Goal: Find specific page/section: Find specific page/section

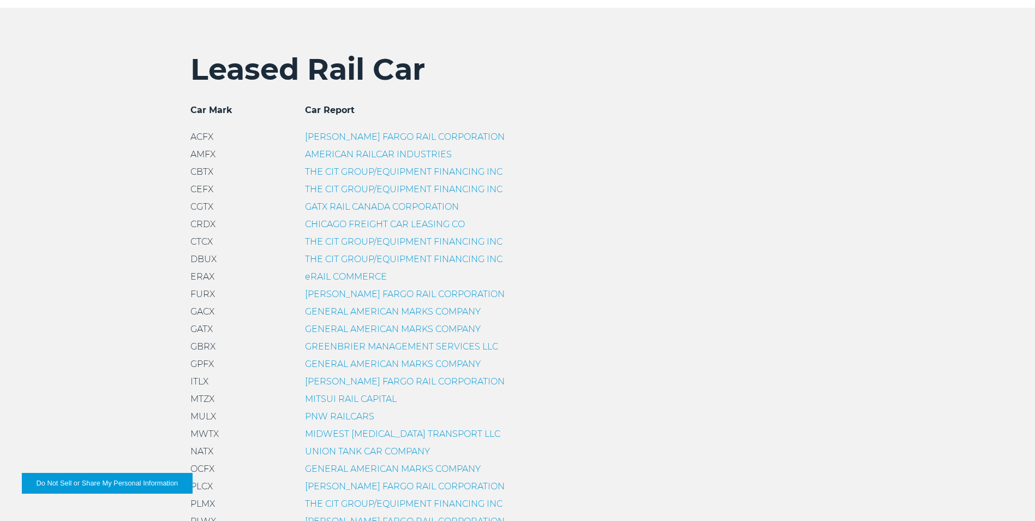
scroll to position [437, 0]
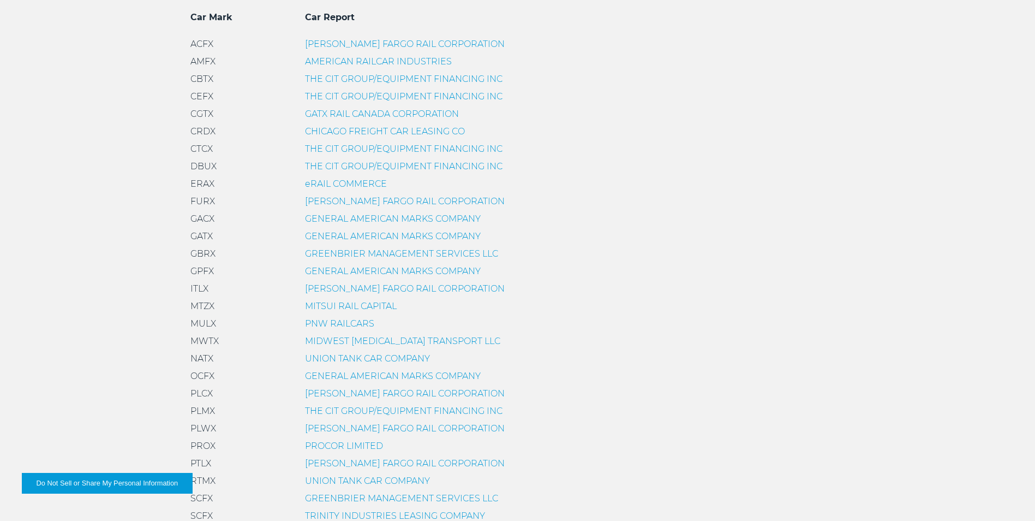
click at [347, 237] on link "GENERAL AMERICAN MARKS COMPANY" at bounding box center [393, 236] width 176 height 10
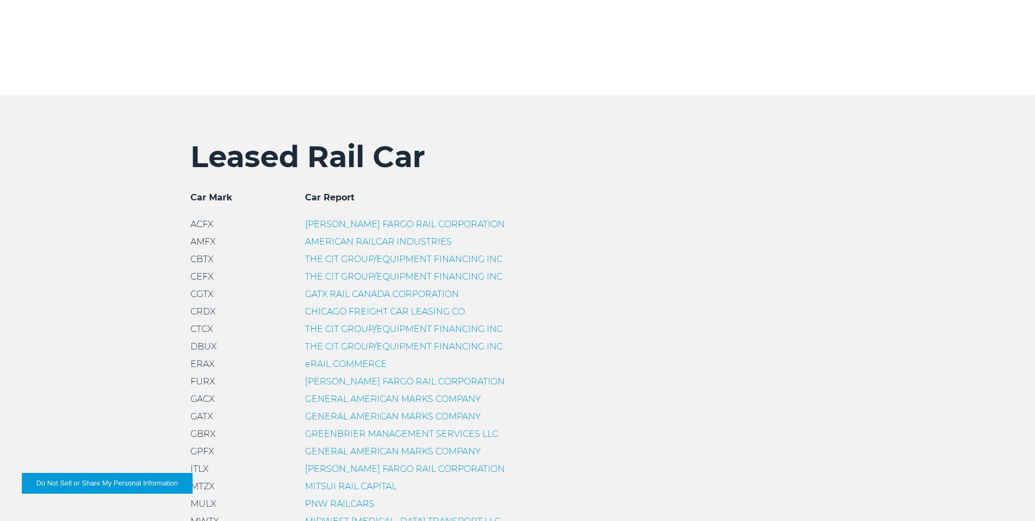
scroll to position [273, 0]
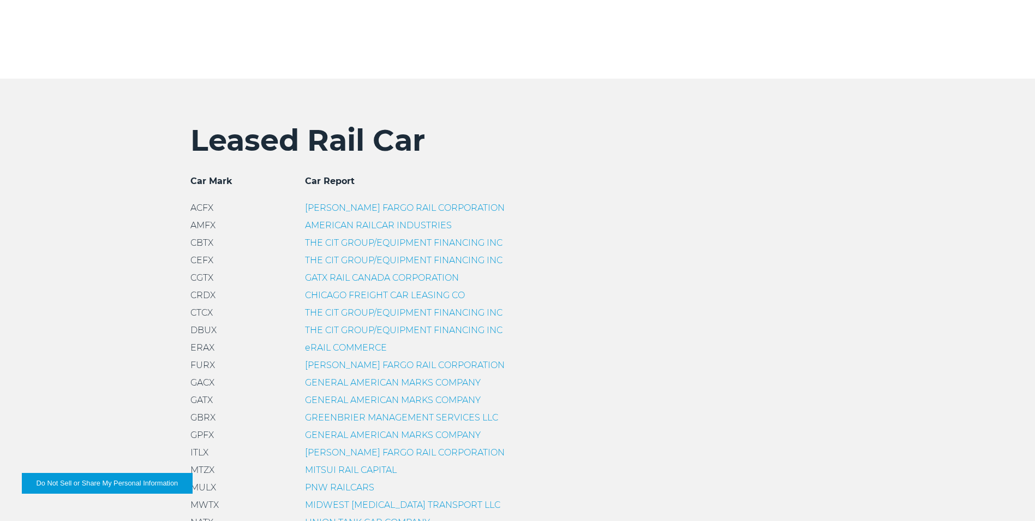
click at [348, 396] on link "GENERAL AMERICAN MARKS COMPANY" at bounding box center [393, 400] width 176 height 10
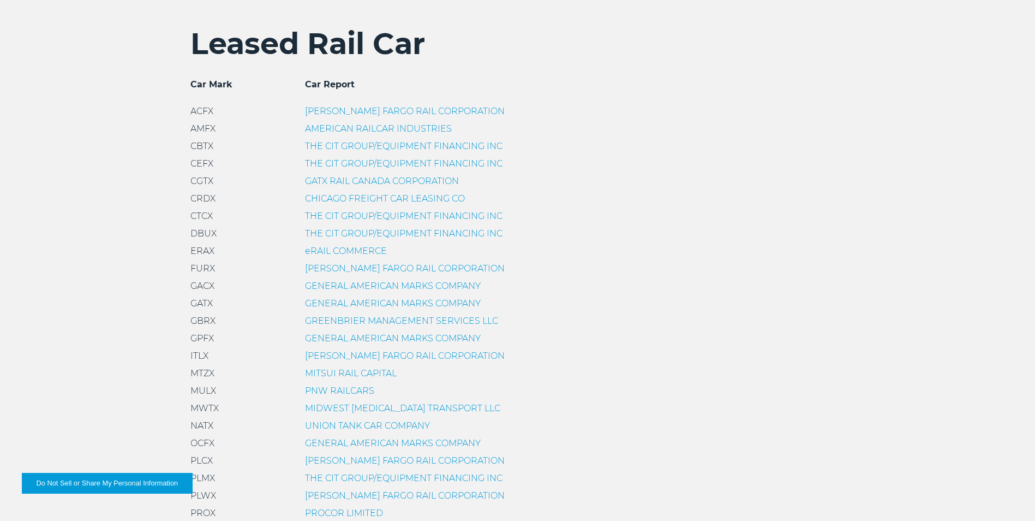
scroll to position [382, 0]
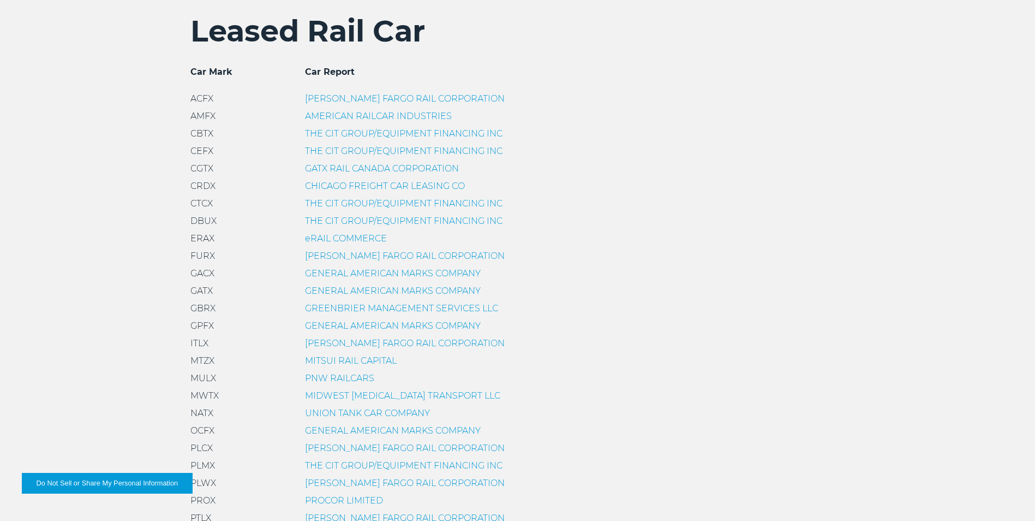
click at [331, 291] on link "GENERAL AMERICAN MARKS COMPANY" at bounding box center [393, 290] width 176 height 10
